Goal: Task Accomplishment & Management: Complete application form

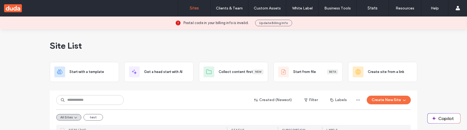
scroll to position [20, 0]
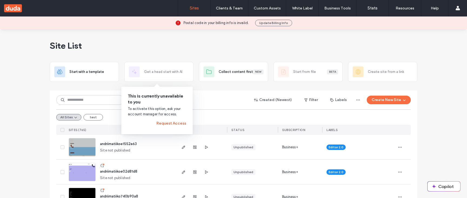
click at [174, 124] on button "Request Access" at bounding box center [172, 123] width 30 height 9
